Goal: Communication & Community: Connect with others

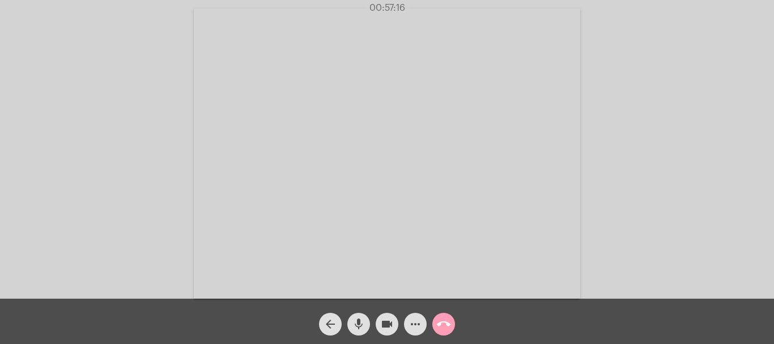
click at [445, 327] on mat-icon "call_end" at bounding box center [444, 324] width 14 height 14
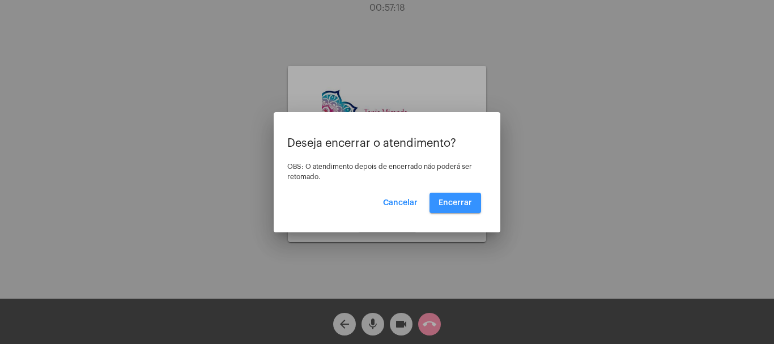
click at [456, 201] on span "Encerrar" at bounding box center [455, 203] width 33 height 8
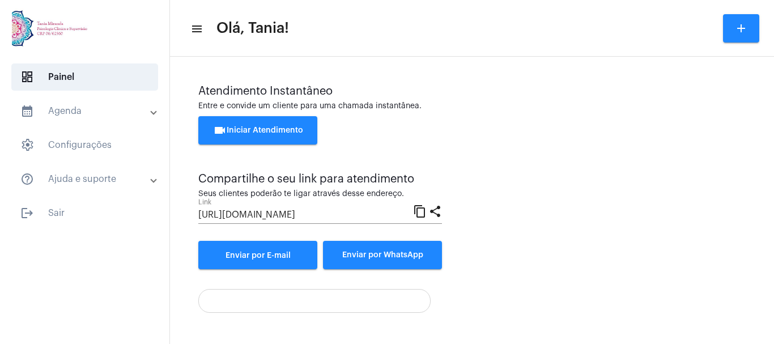
scroll to position [79, 0]
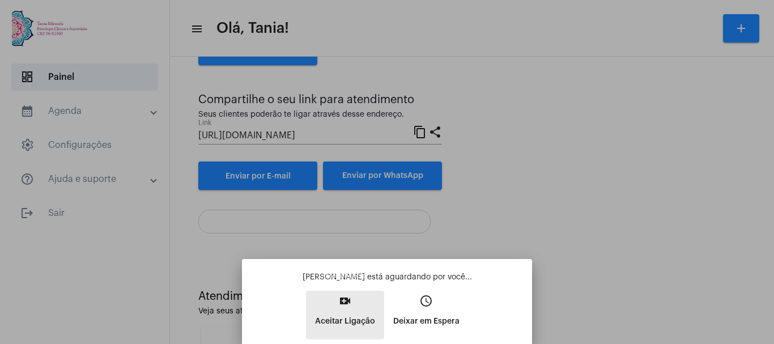
click at [343, 301] on mat-icon "video_call" at bounding box center [345, 301] width 14 height 14
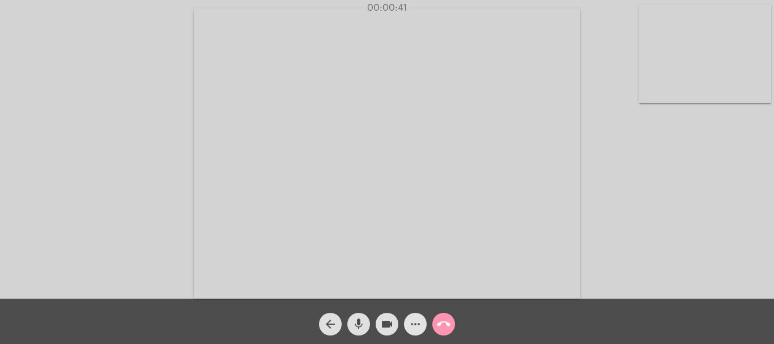
click at [414, 322] on mat-icon "more_horiz" at bounding box center [416, 324] width 14 height 14
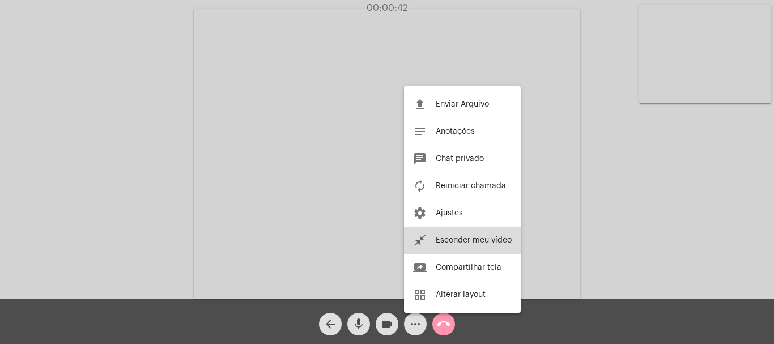
click at [450, 241] on span "Esconder meu vídeo" at bounding box center [474, 240] width 76 height 8
